Goal: Task Accomplishment & Management: Manage account settings

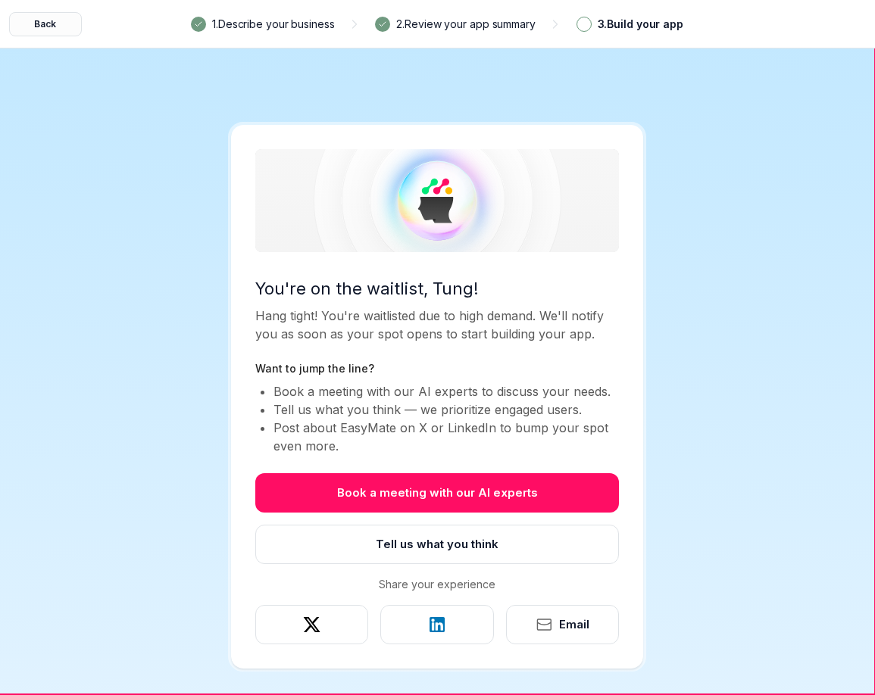
click at [52, 23] on button "Back" at bounding box center [45, 24] width 73 height 24
click at [42, 21] on button "Back" at bounding box center [45, 24] width 73 height 24
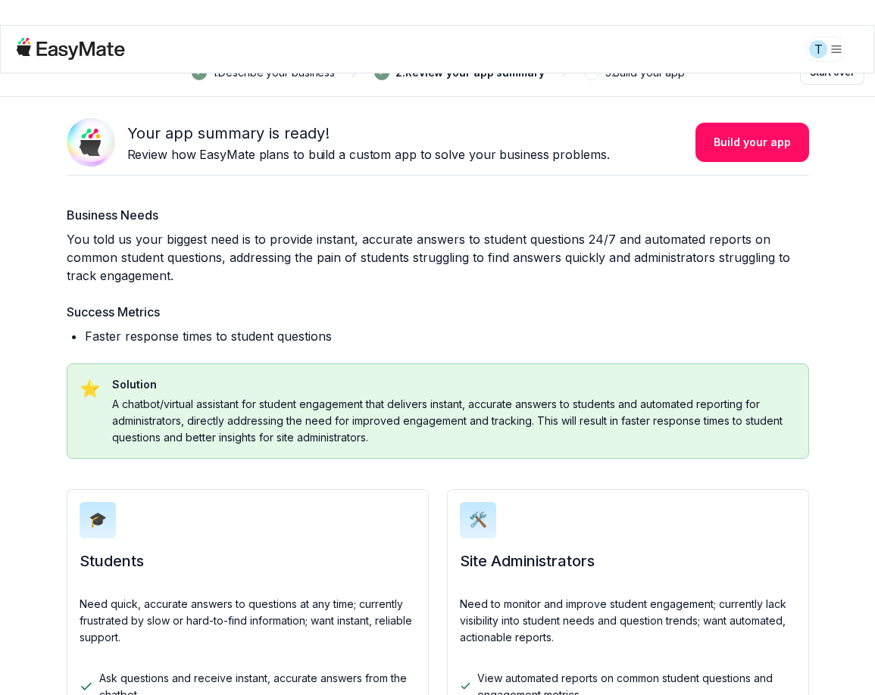
click at [830, 54] on html "Impersonating user: tung.mai@asnet.com.vn , userId: 933 T 1 . Describe your bus…" at bounding box center [437, 347] width 875 height 695
click at [775, 87] on div "Log out" at bounding box center [761, 88] width 156 height 32
